Goal: Navigation & Orientation: Find specific page/section

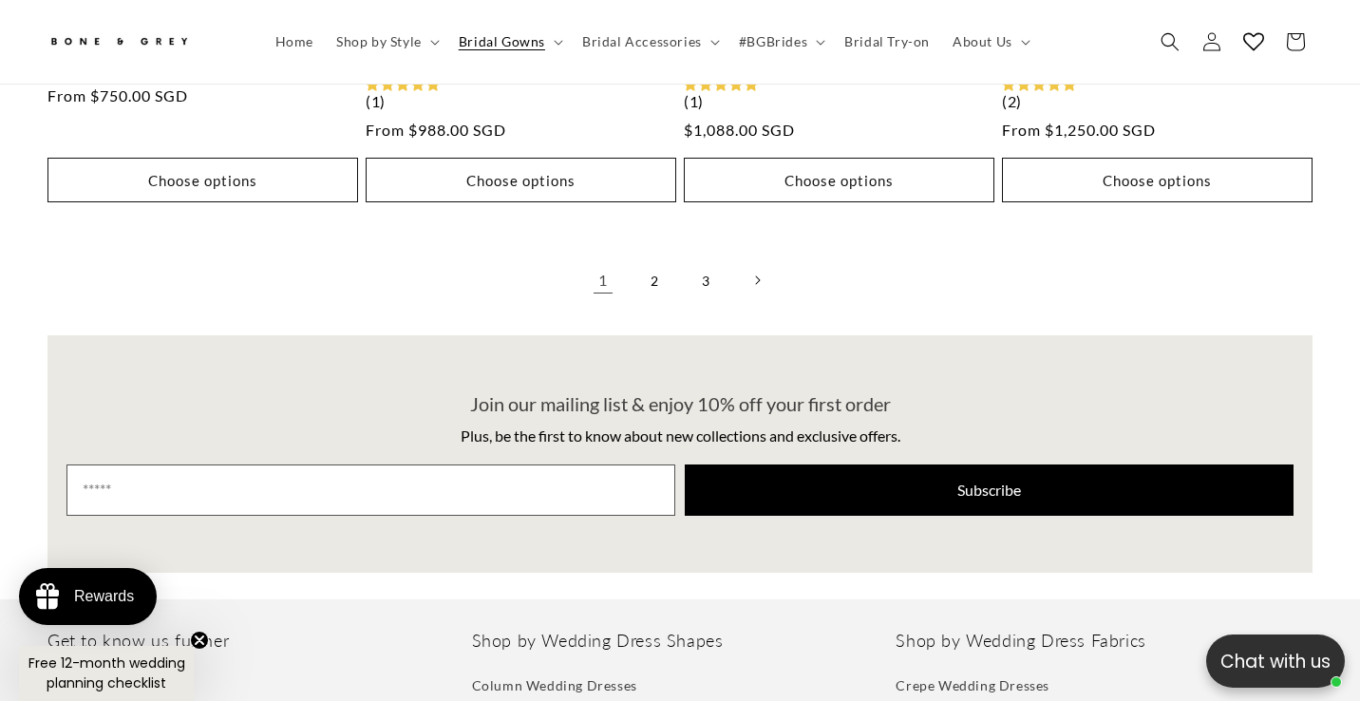
scroll to position [4951, 0]
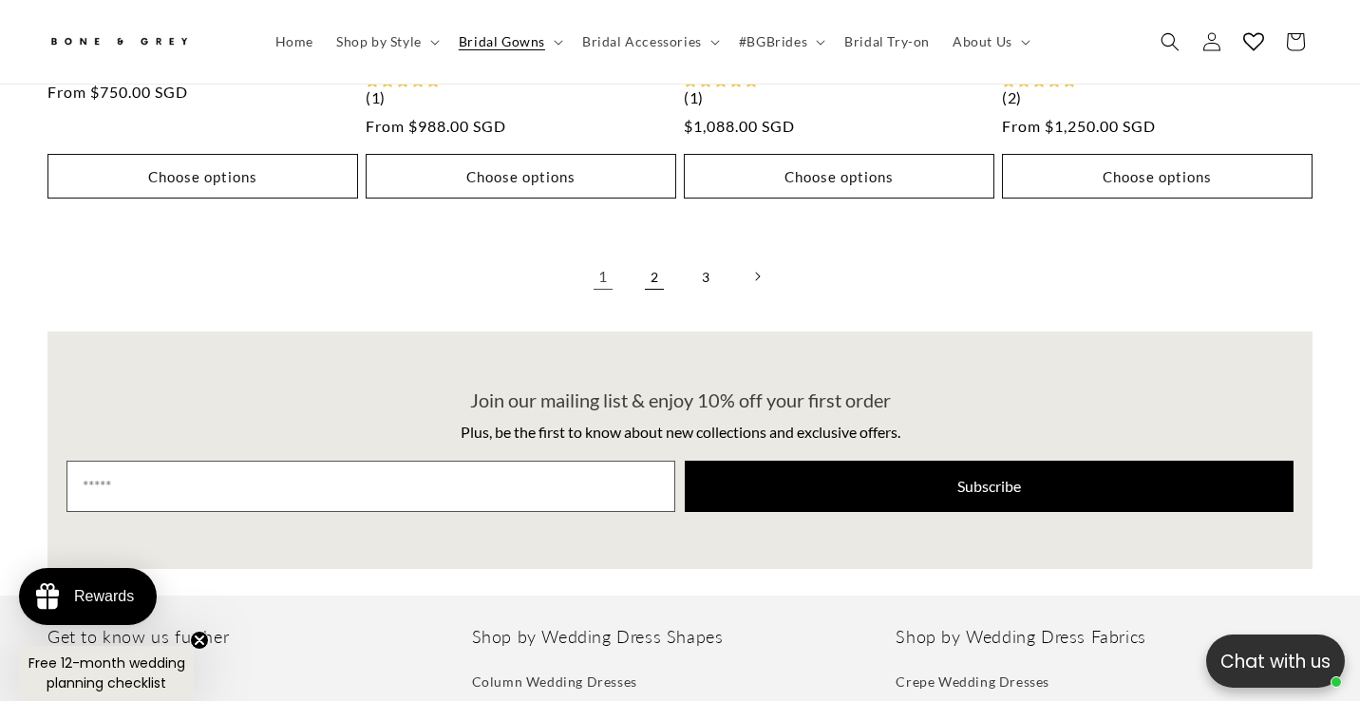
click at [649, 255] on link "2" at bounding box center [654, 276] width 42 height 42
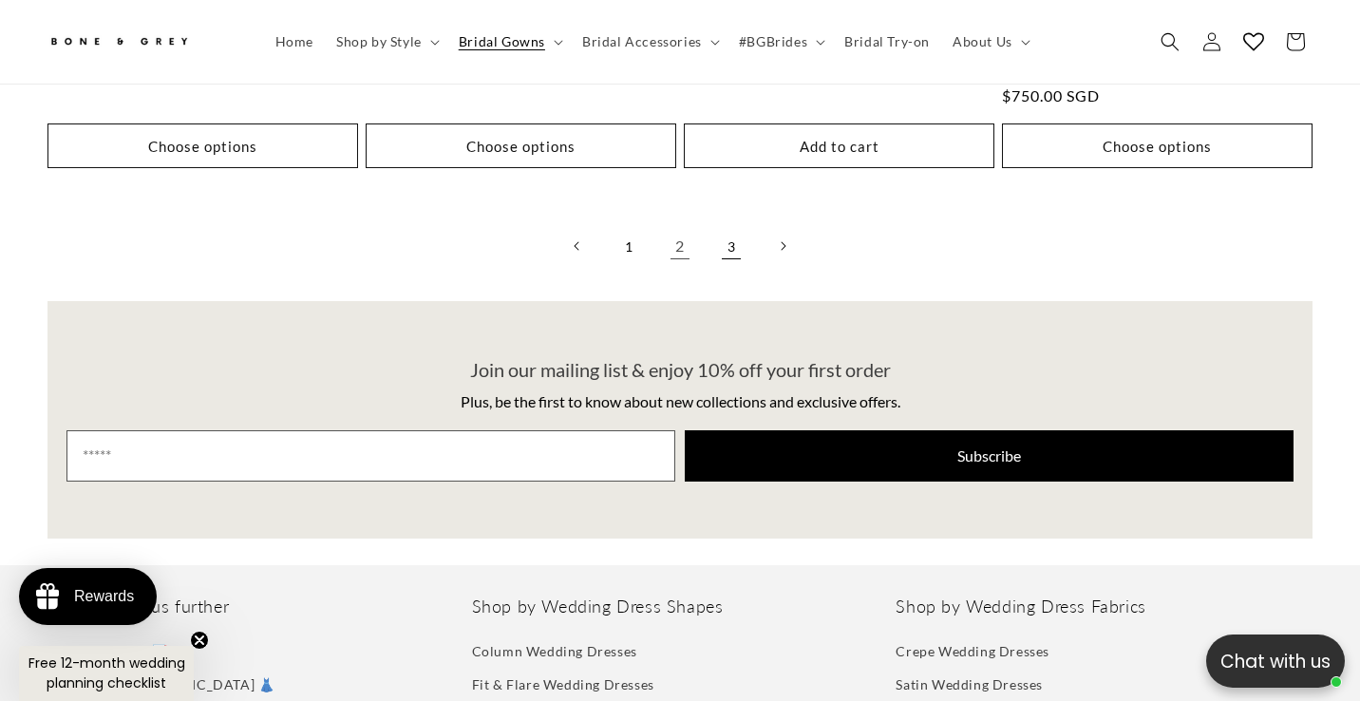
click at [716, 225] on link "3" at bounding box center [731, 246] width 42 height 42
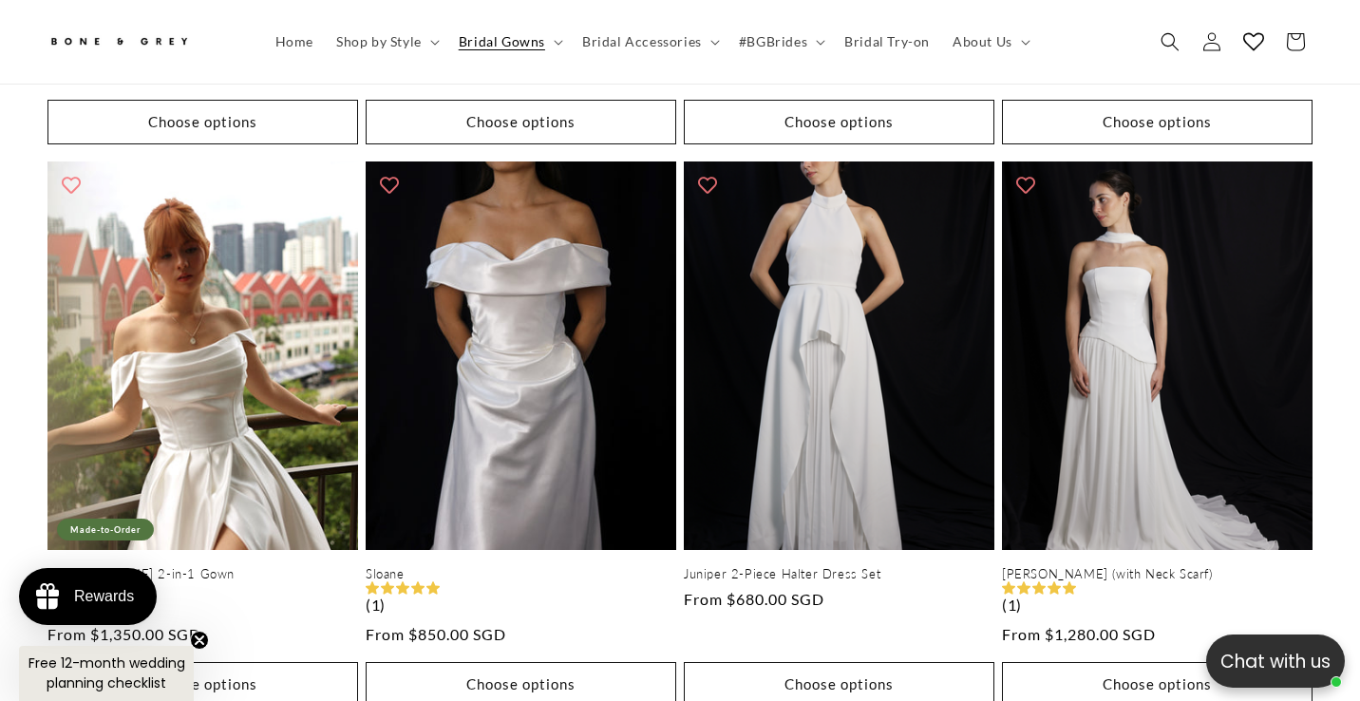
scroll to position [3867, 0]
